Goal: Transaction & Acquisition: Obtain resource

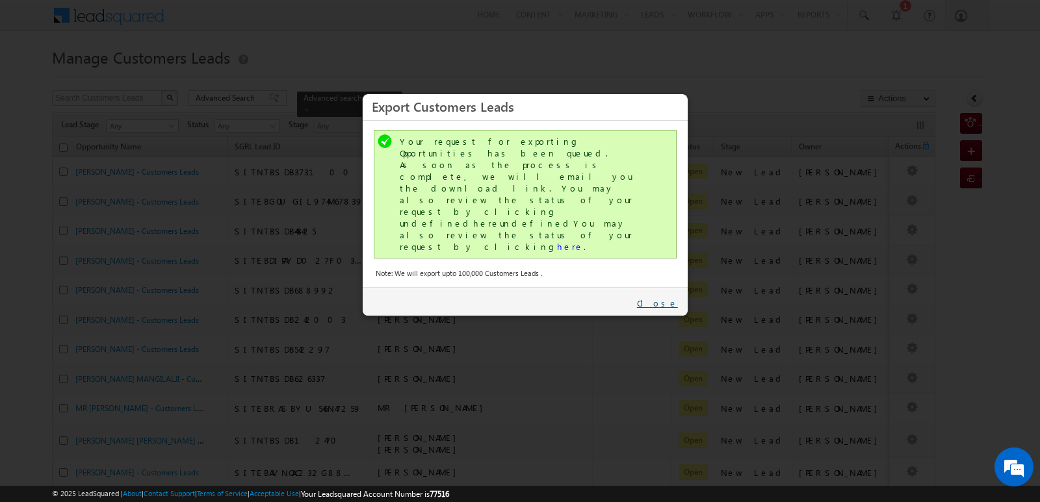
click at [674, 298] on link "Close" at bounding box center [657, 304] width 41 height 12
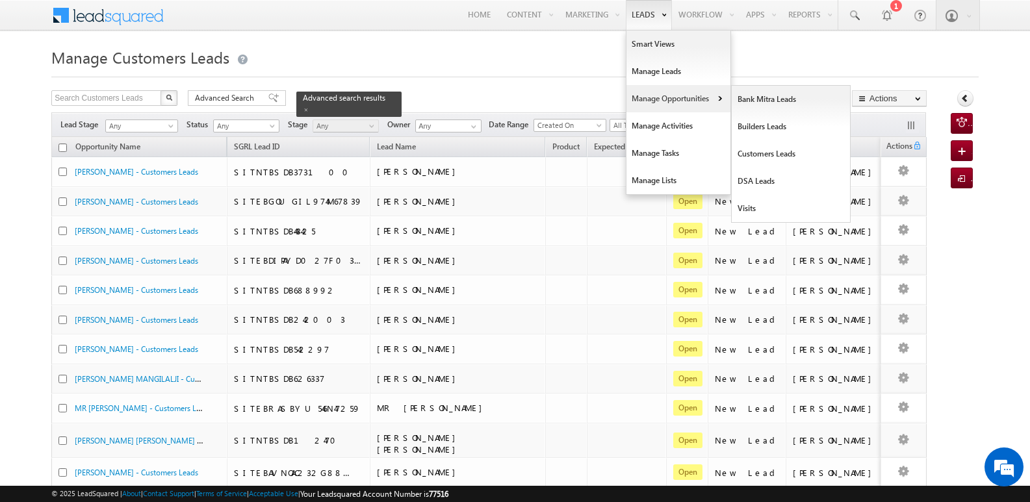
click at [665, 100] on link "Manage Opportunities" at bounding box center [678, 98] width 104 height 27
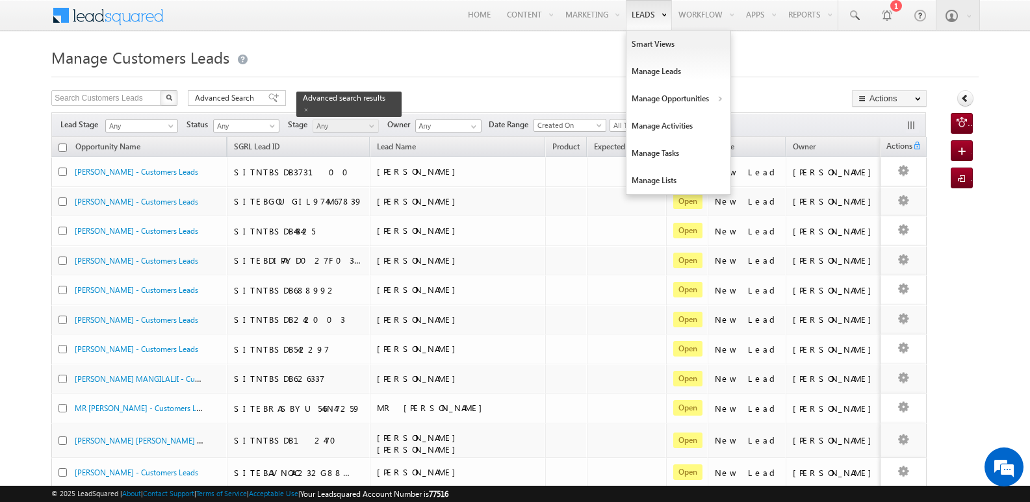
click at [637, 21] on link "Leads" at bounding box center [649, 15] width 46 height 30
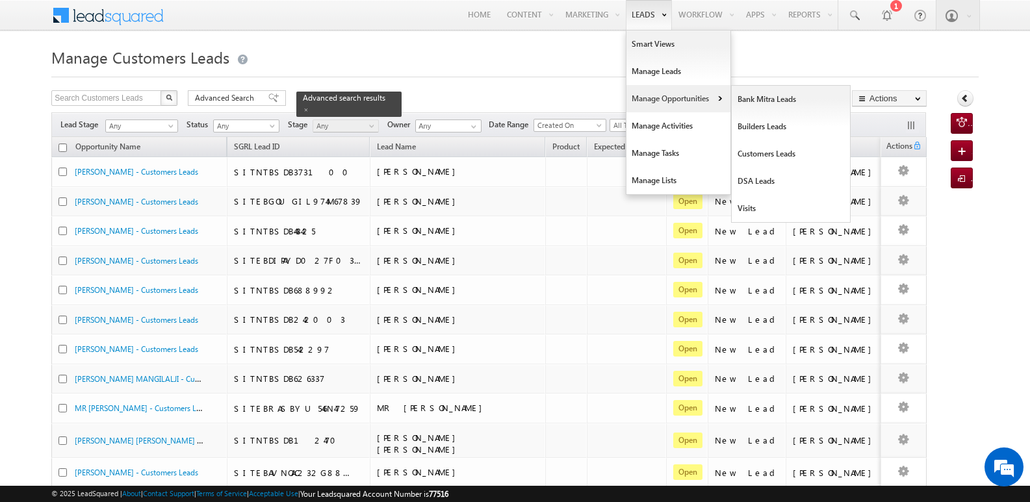
click at [657, 100] on link "Manage Opportunities" at bounding box center [678, 98] width 104 height 27
click at [763, 160] on link "Customers Leads" at bounding box center [791, 153] width 119 height 27
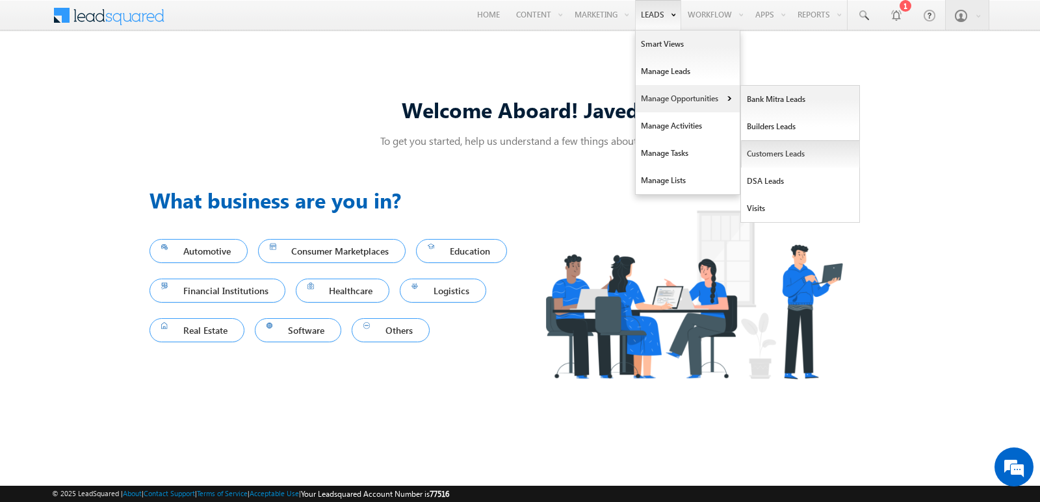
click at [795, 149] on link "Customers Leads" at bounding box center [800, 153] width 119 height 27
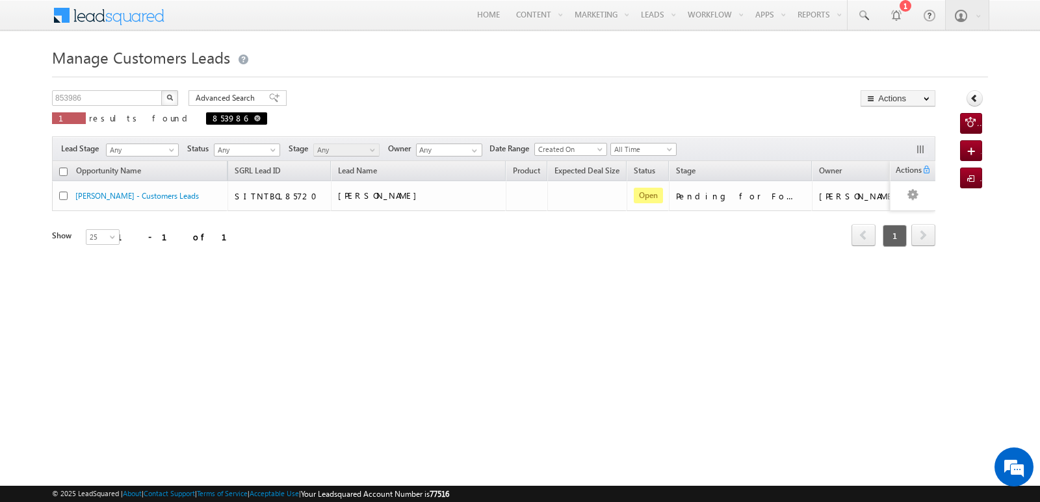
click at [254, 119] on span at bounding box center [257, 118] width 6 height 6
type input "Search Customers Leads"
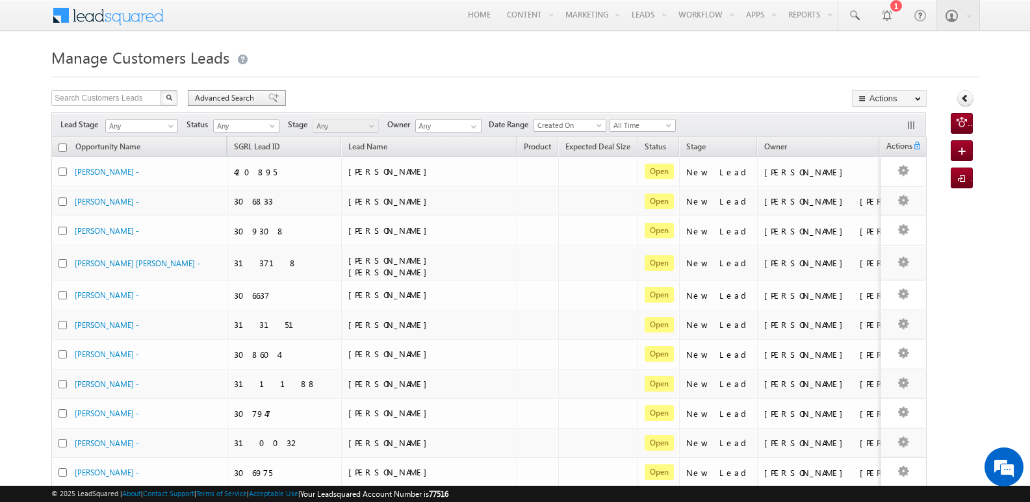
click at [272, 97] on div "Advanced Search" at bounding box center [237, 98] width 98 height 16
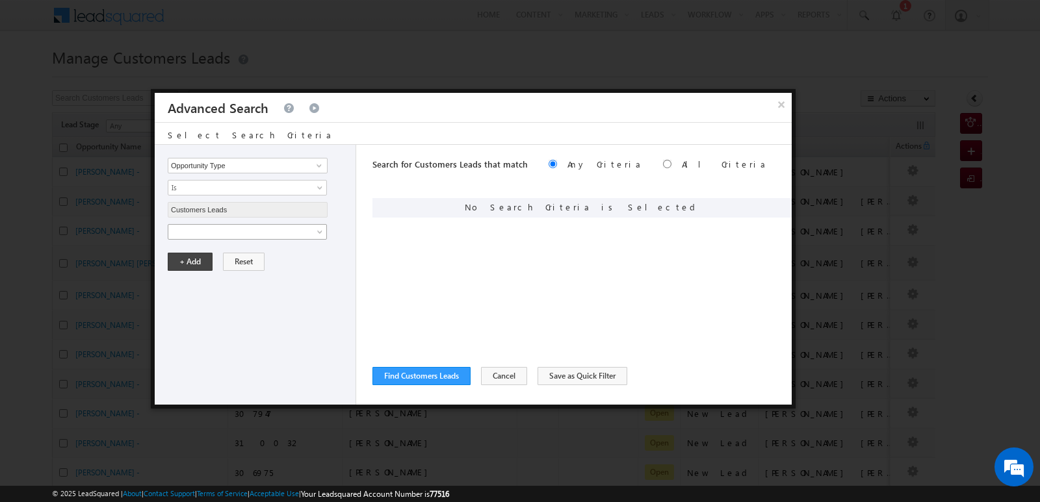
click at [272, 238] on link at bounding box center [247, 232] width 159 height 16
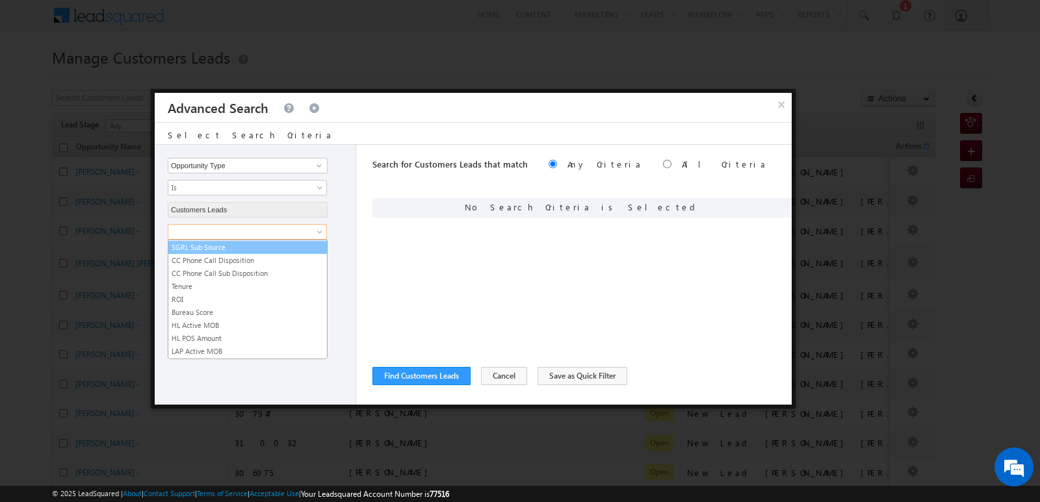
scroll to position [649, 0]
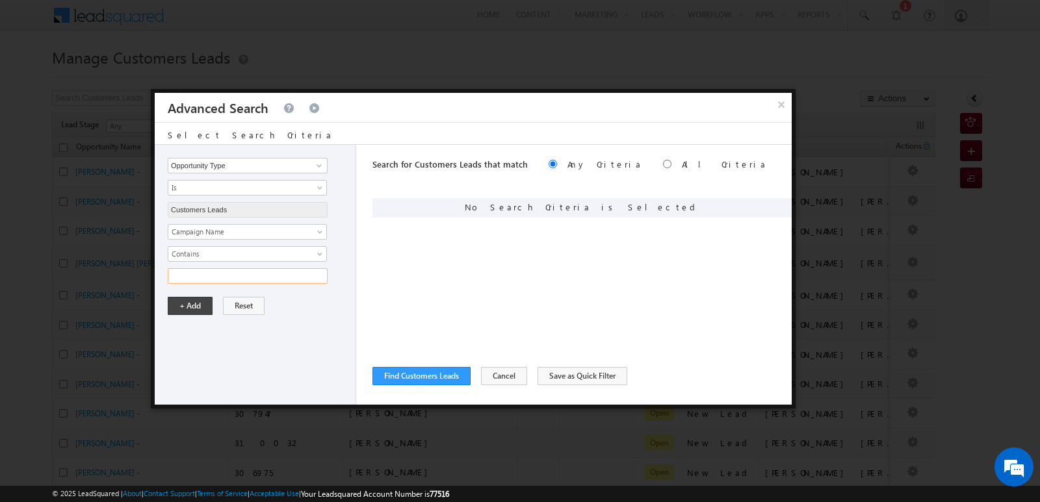
click at [272, 281] on input "text" at bounding box center [248, 276] width 160 height 16
type input "10SEP25"
click at [277, 300] on div "+ Add Reset" at bounding box center [258, 306] width 181 height 18
click at [197, 305] on button "+ Add" at bounding box center [190, 306] width 45 height 18
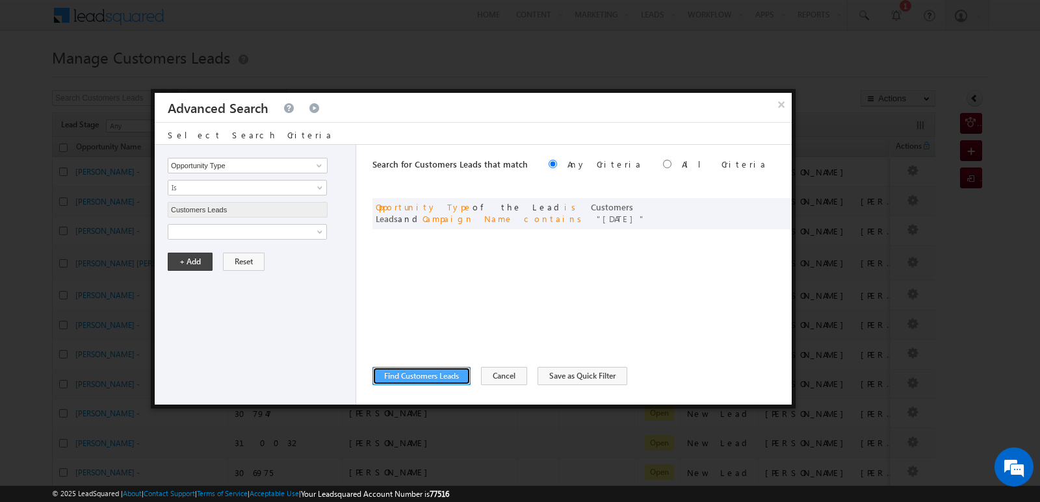
click at [451, 377] on button "Find Customers Leads" at bounding box center [421, 376] width 98 height 18
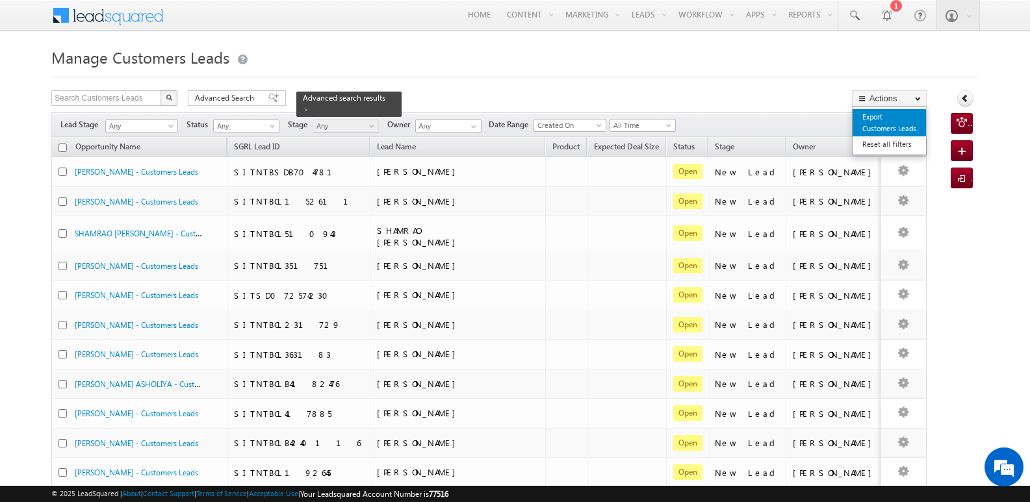
click at [882, 117] on link "Export Customers Leads" at bounding box center [888, 122] width 73 height 27
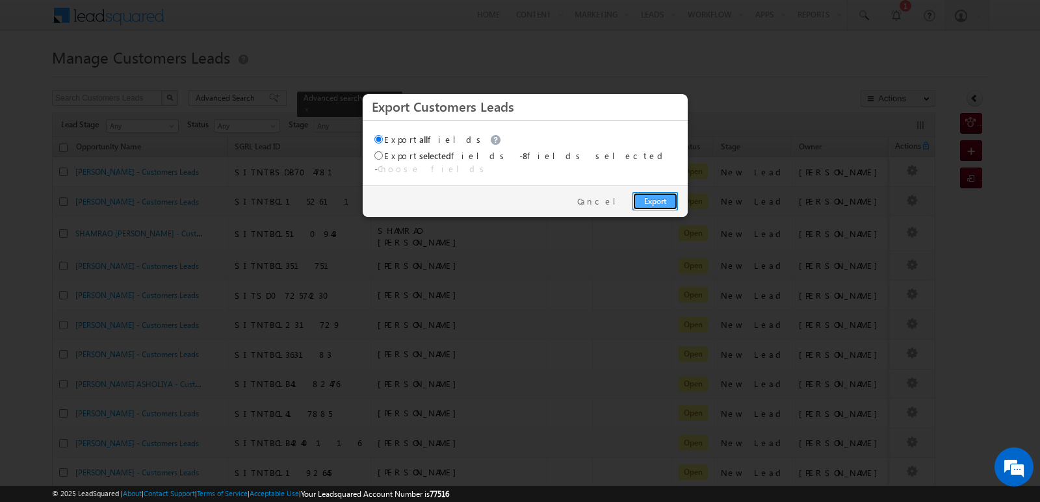
click at [656, 194] on link "Export" at bounding box center [654, 201] width 45 height 18
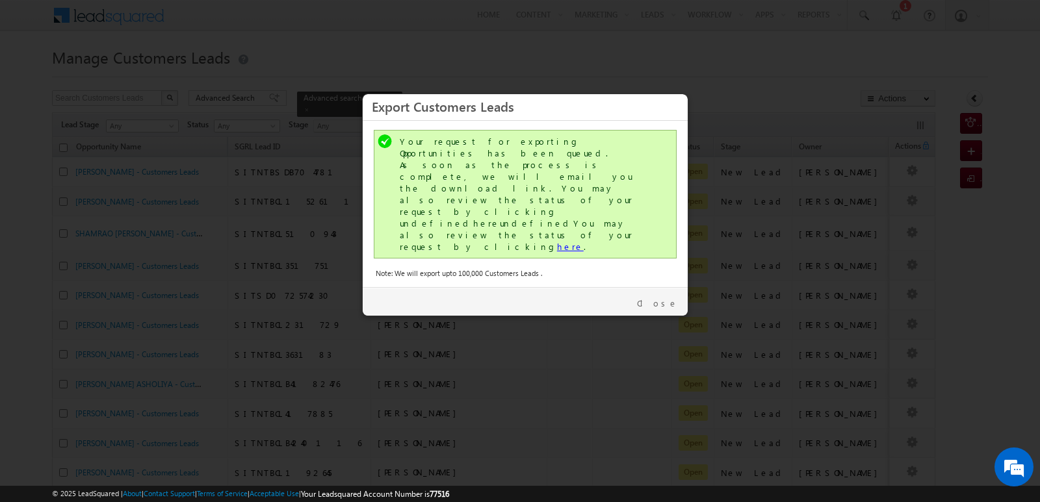
click at [557, 241] on link "here" at bounding box center [570, 246] width 27 height 11
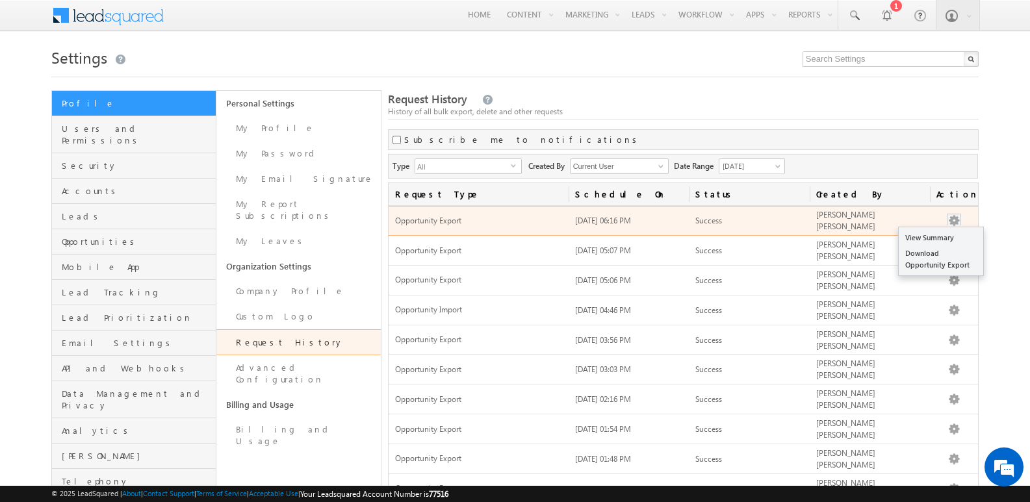
click at [956, 220] on button "button" at bounding box center [953, 220] width 13 height 13
click at [943, 260] on link "Download Opportunity Export" at bounding box center [941, 259] width 84 height 27
